Goal: Check status

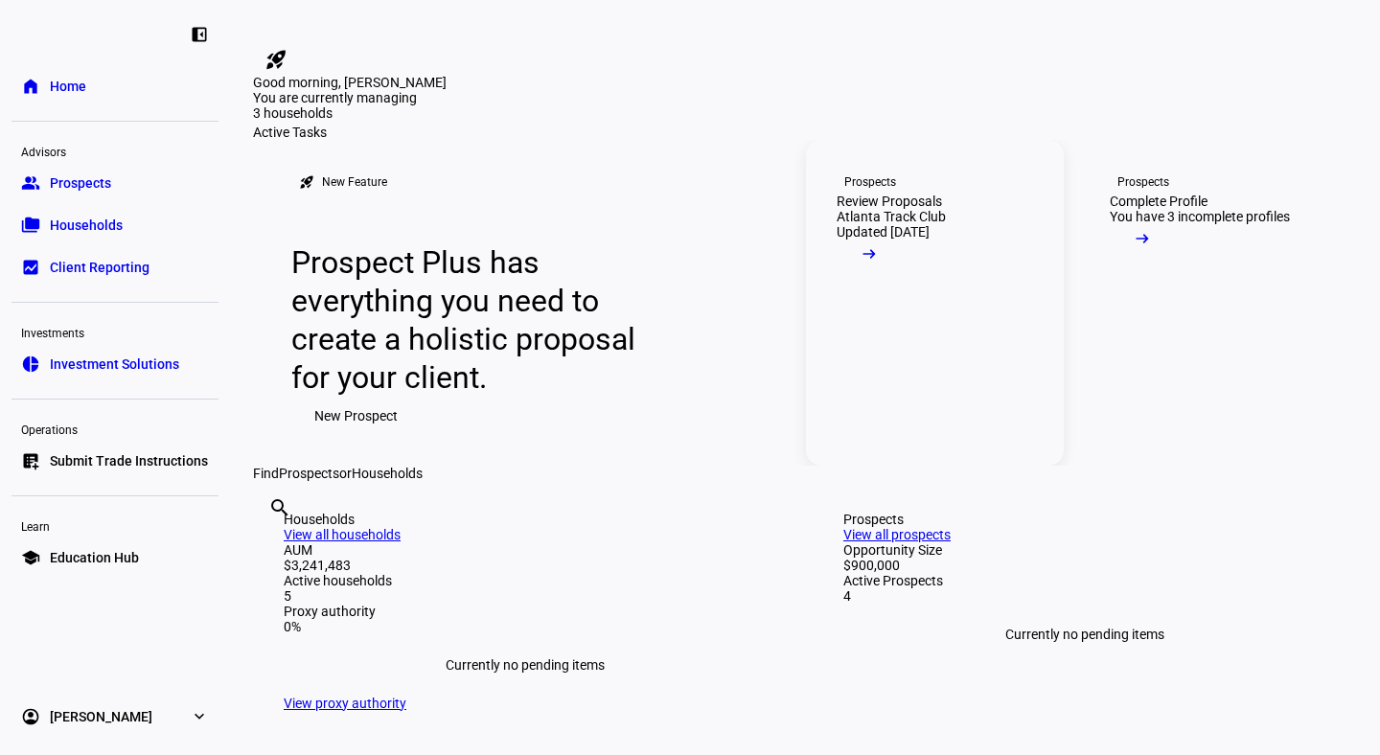
click at [933, 209] on div "Review Proposals" at bounding box center [888, 201] width 105 height 15
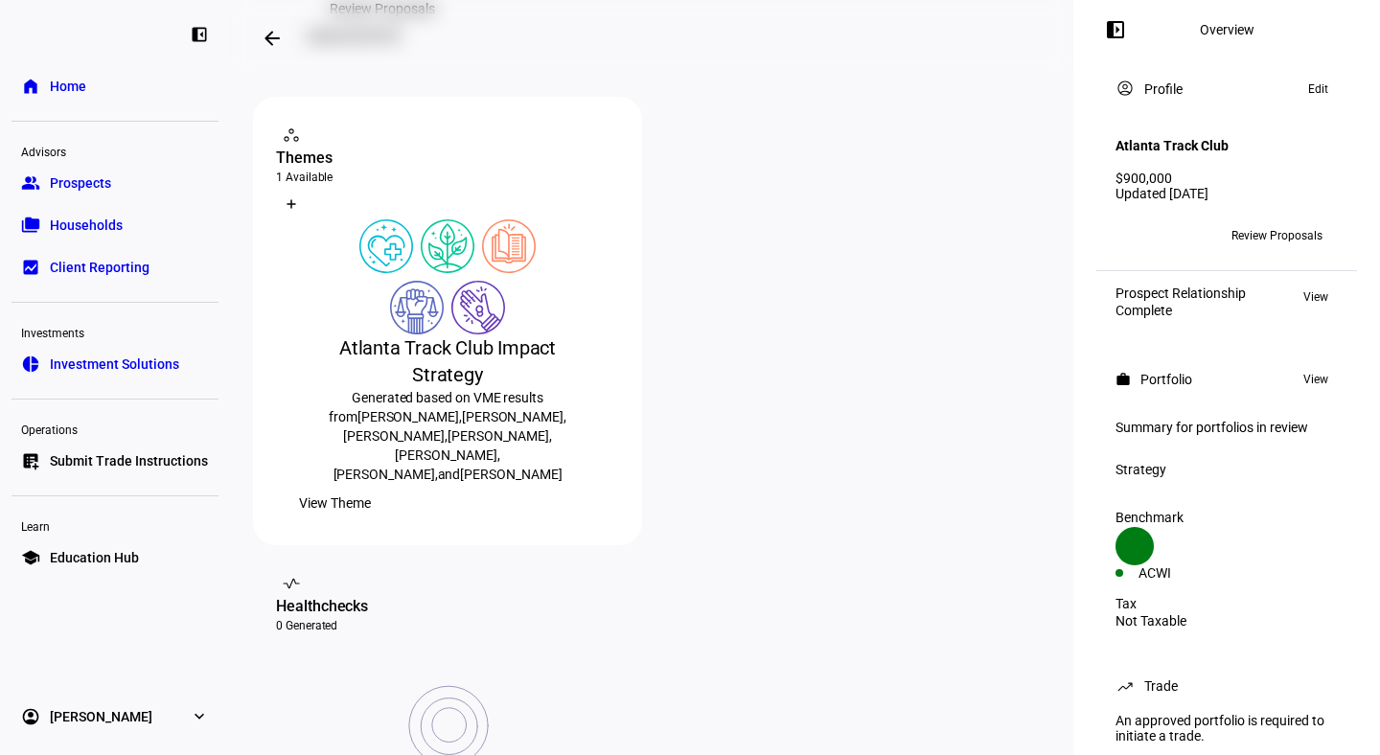
scroll to position [277, 0]
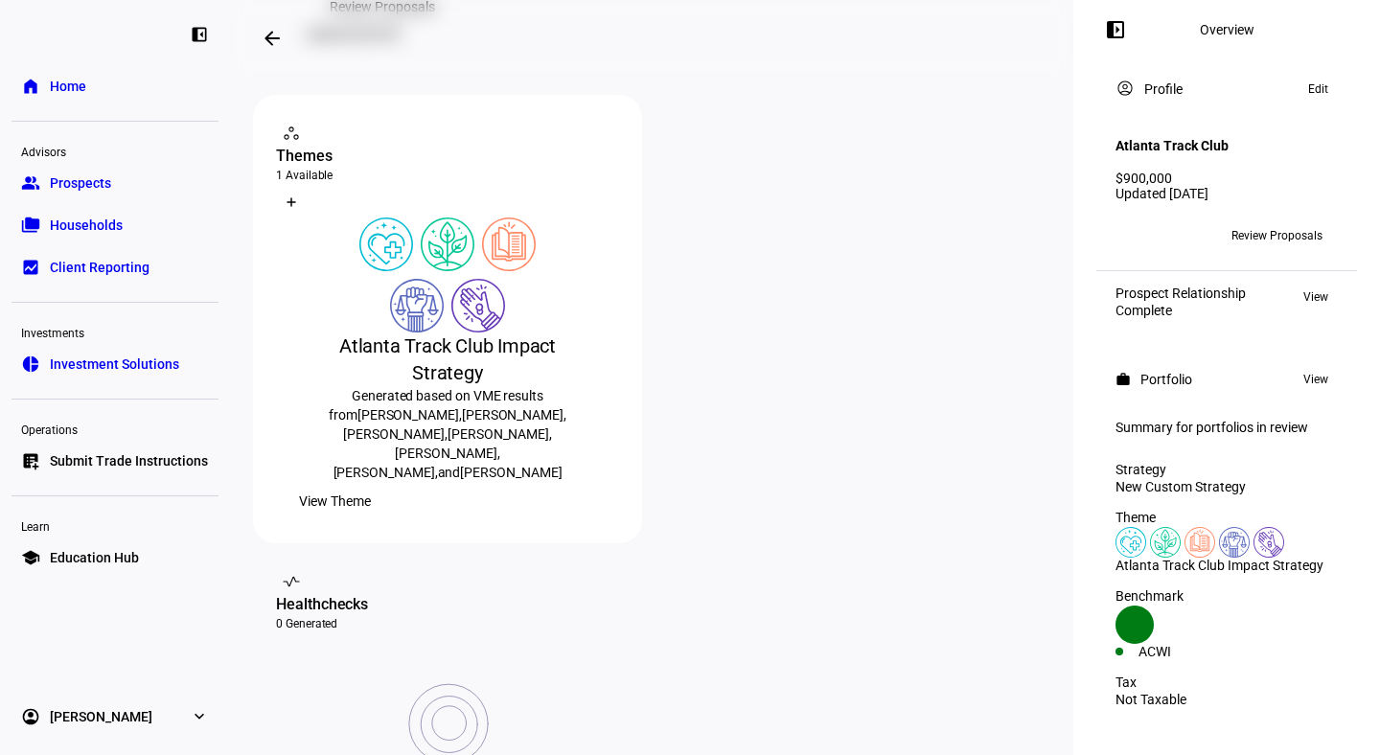
click at [371, 520] on span "View Theme" at bounding box center [335, 501] width 72 height 38
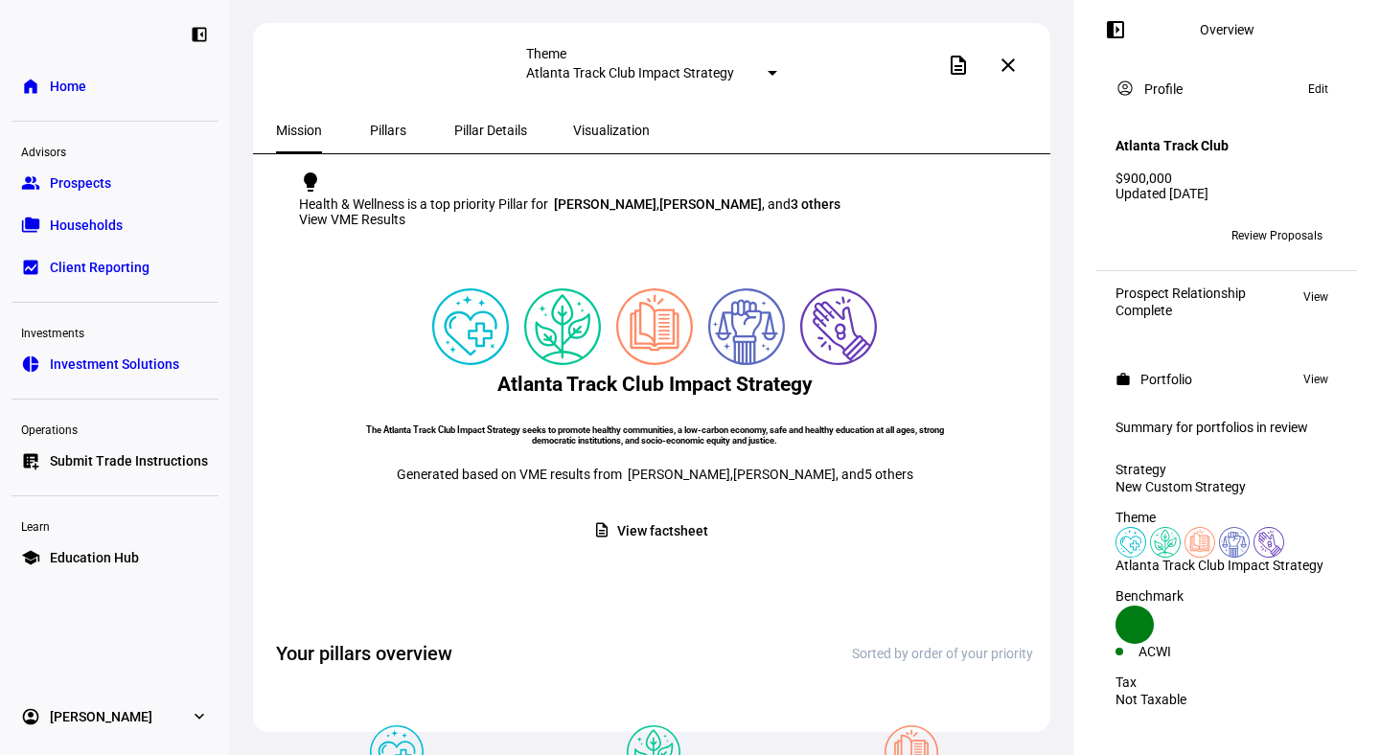
scroll to position [24, 0]
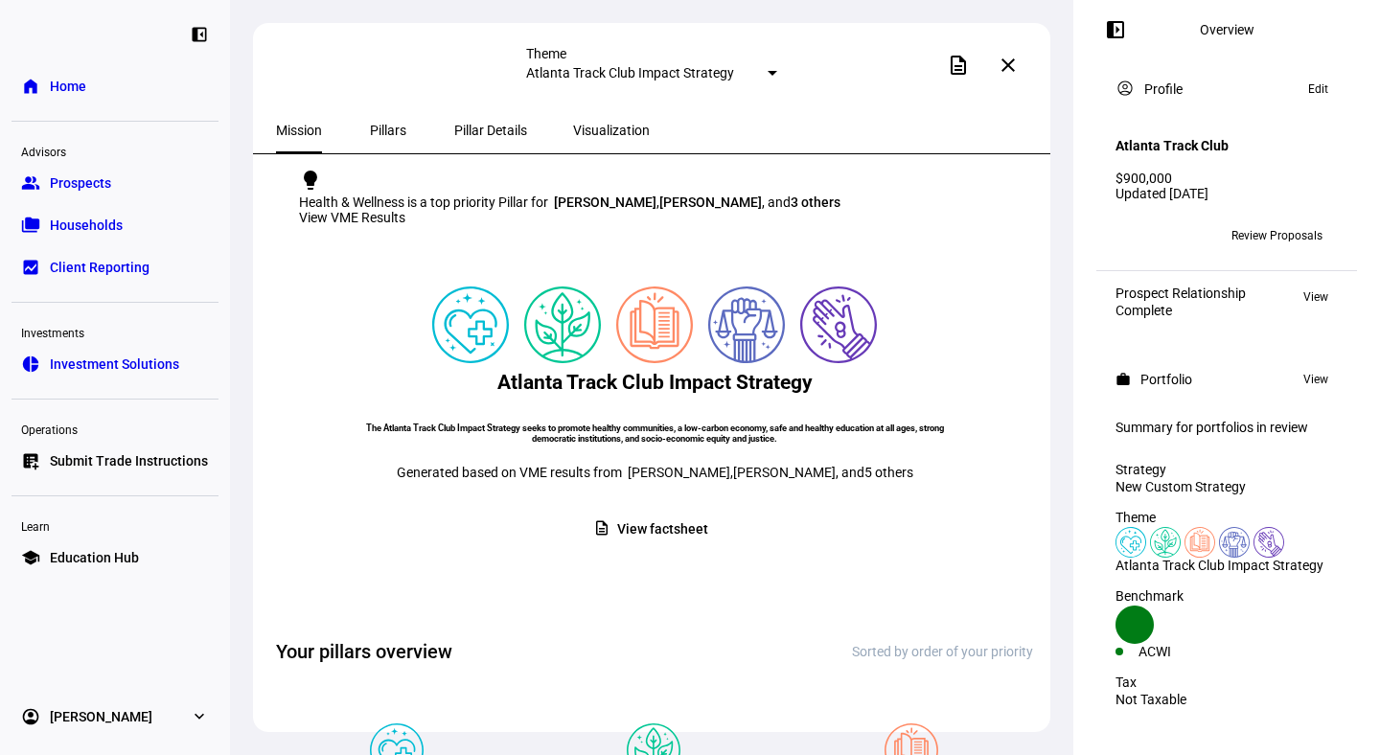
click at [902, 210] on div "View VME Results" at bounding box center [654, 217] width 711 height 15
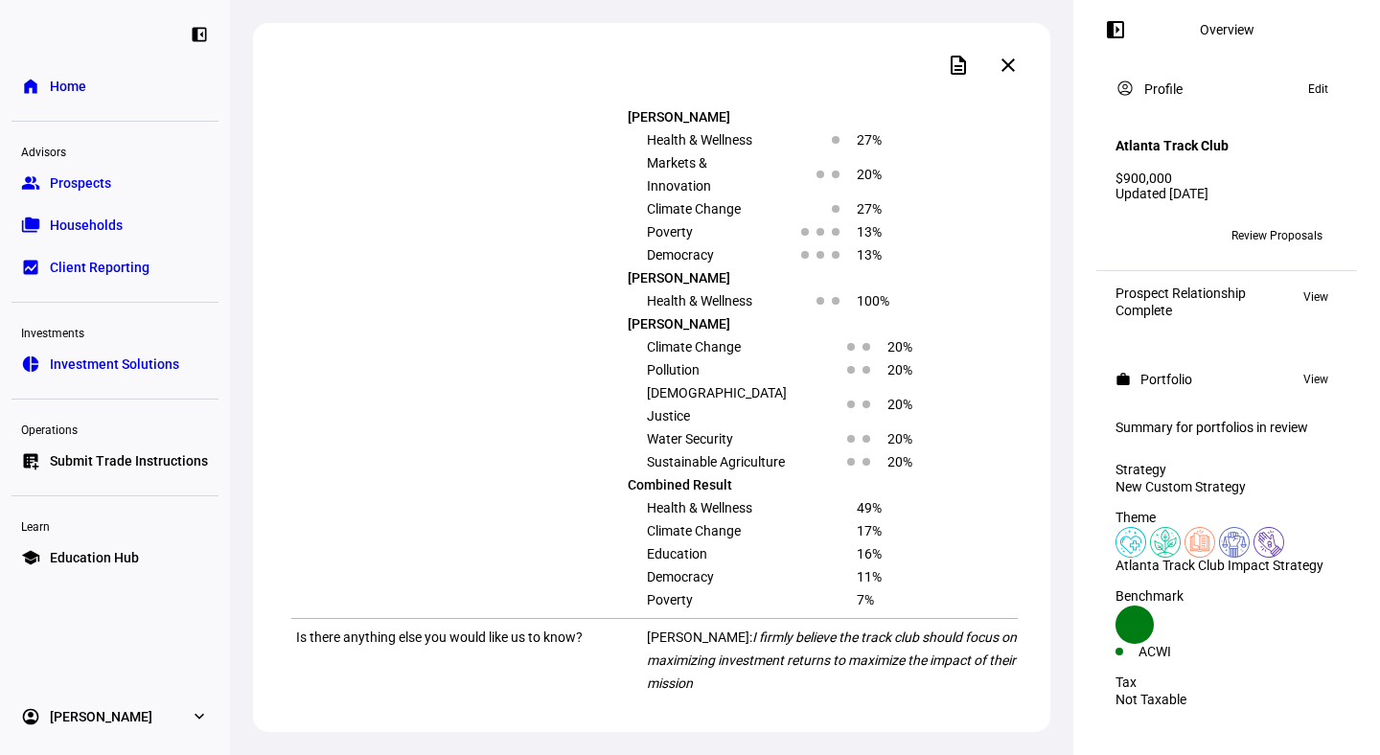
scroll to position [3310, 0]
